Goal: Information Seeking & Learning: Check status

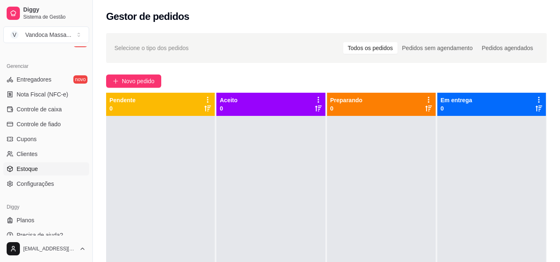
scroll to position [331, 0]
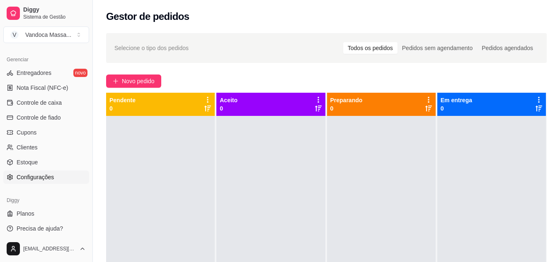
click at [41, 177] on span "Configurações" at bounding box center [35, 177] width 37 height 8
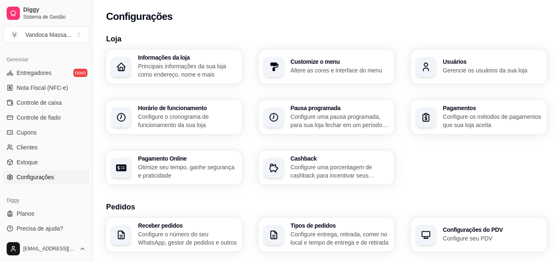
click at [317, 168] on p "Configure uma porcentagem de cashback para incentivar seus clientes a comprarem…" at bounding box center [340, 171] width 99 height 17
click at [53, 115] on span "Controle de fiado" at bounding box center [39, 118] width 44 height 8
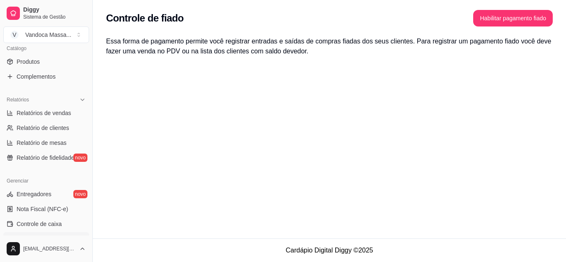
scroll to position [334, 0]
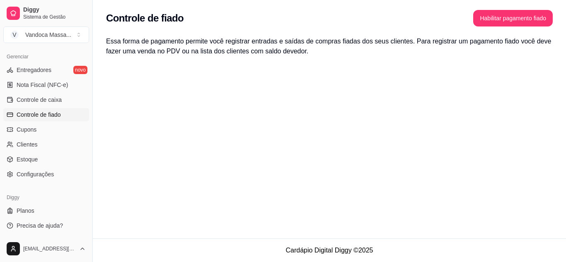
click at [36, 136] on ul "Entregadores novo Nota Fiscal (NFC-e) Controle de caixa Controle de fiado Cupon…" at bounding box center [46, 122] width 86 height 118
click at [35, 134] on link "Cupons" at bounding box center [46, 129] width 86 height 13
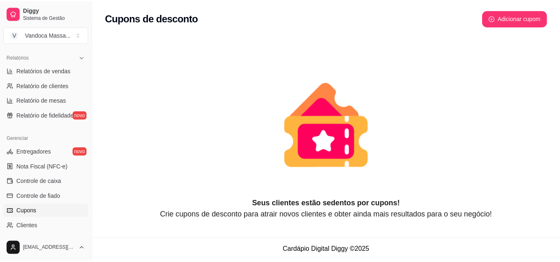
scroll to position [251, 0]
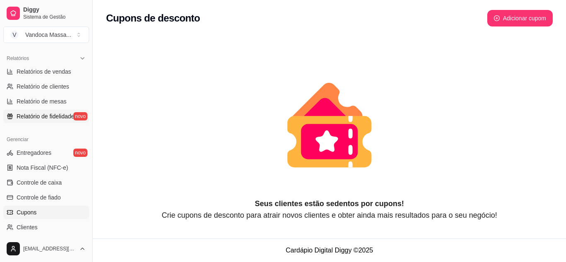
click at [48, 120] on span "Relatório de fidelidade" at bounding box center [46, 116] width 58 height 8
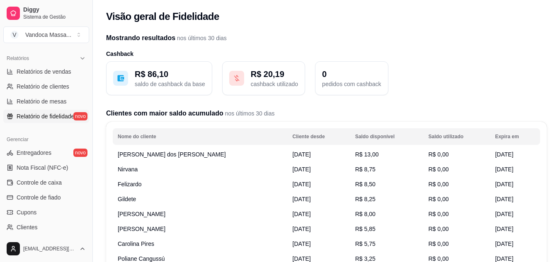
click at [280, 82] on p "cashback utilizado" at bounding box center [274, 84] width 47 height 8
click at [236, 78] on icon at bounding box center [237, 78] width 8 height 8
click at [180, 84] on p "saldo de cashback da base" at bounding box center [170, 84] width 70 height 8
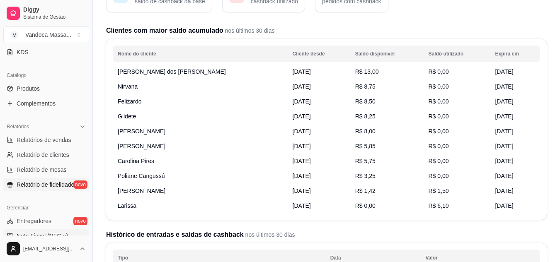
scroll to position [168, 0]
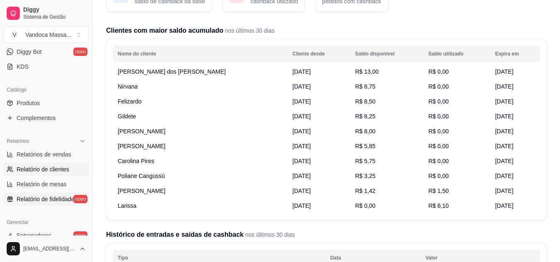
click at [39, 173] on span "Relatório de clientes" at bounding box center [43, 169] width 53 height 8
select select "30"
select select "HIGHEST_TOTAL_SPENT_WITH_ORDERS"
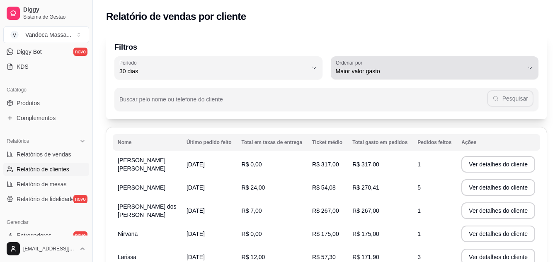
click at [420, 70] on span "Maior valor gasto" at bounding box center [430, 71] width 188 height 8
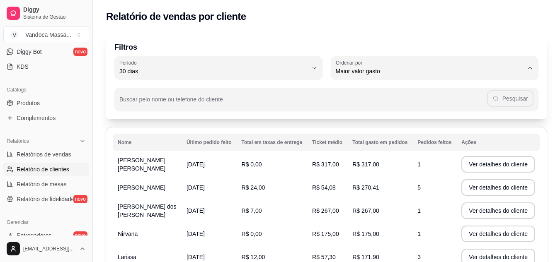
click at [408, 92] on span "Maior número de pedidos" at bounding box center [430, 91] width 179 height 8
type input "HIGHEST_ORDER_COUNT"
select select "HIGHEST_ORDER_COUNT"
